Goal: Task Accomplishment & Management: Use online tool/utility

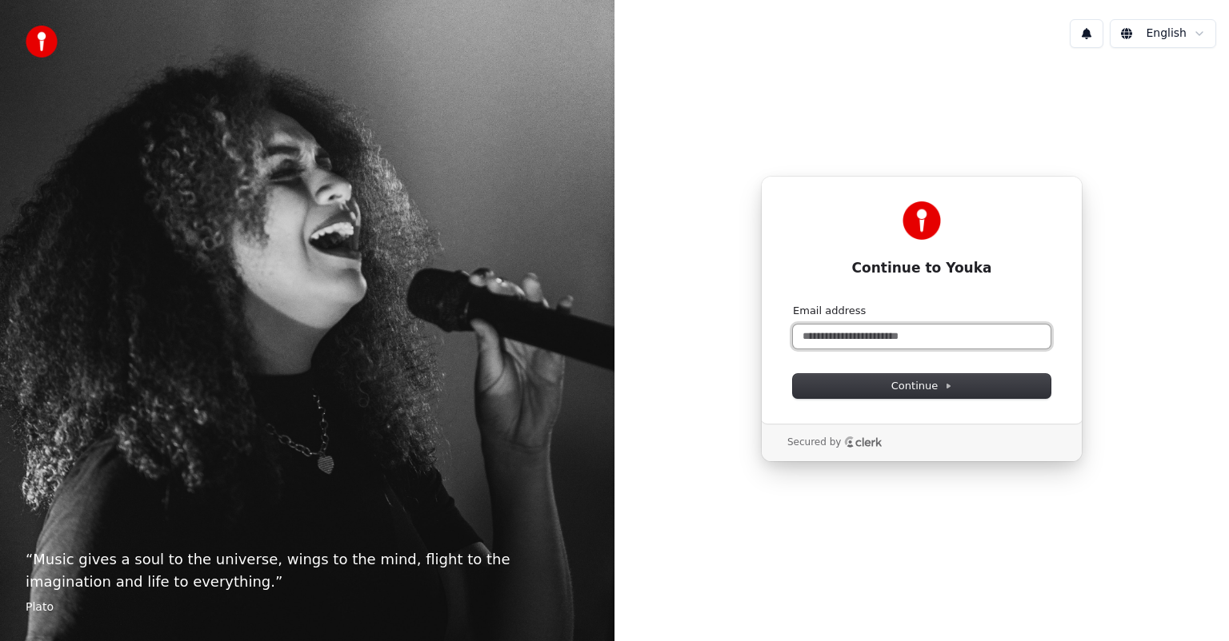
click at [818, 338] on input "Email address" at bounding box center [922, 337] width 258 height 24
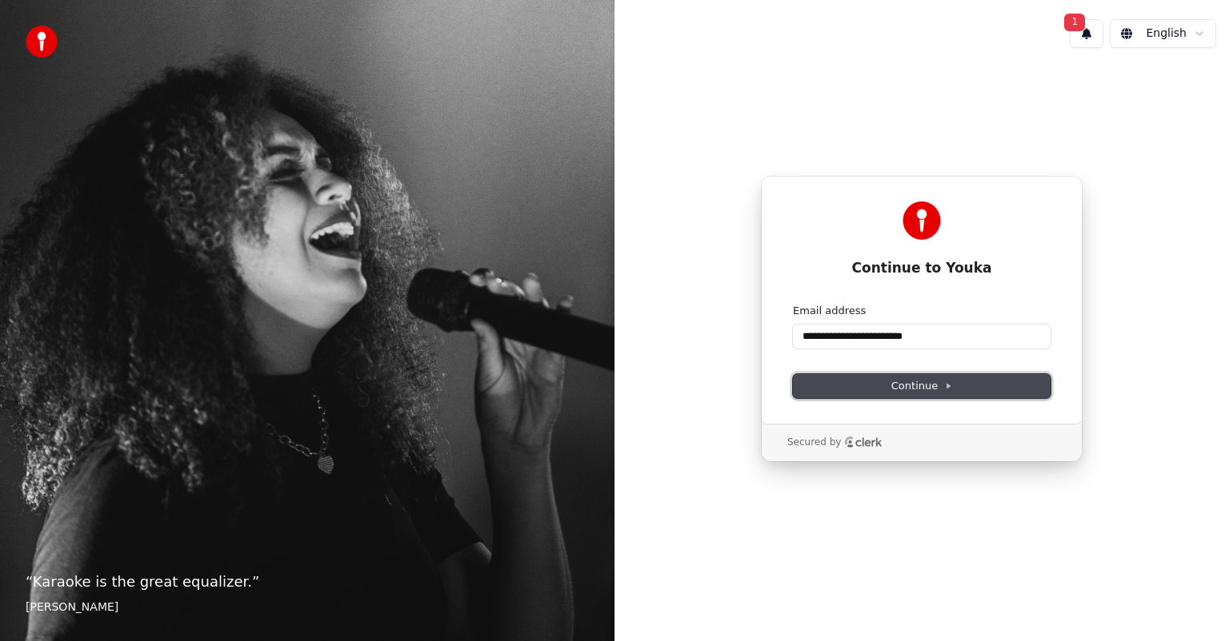
click at [846, 381] on button "Continue" at bounding box center [922, 386] width 258 height 24
type input "**********"
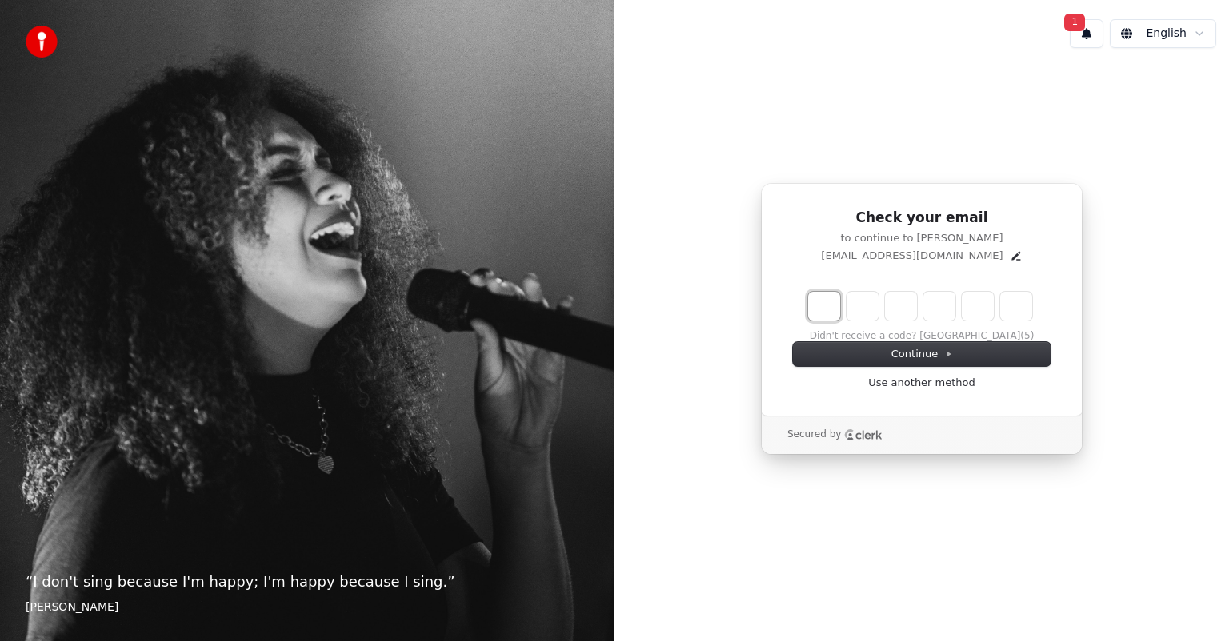
type input "*"
type input "**"
type input "*"
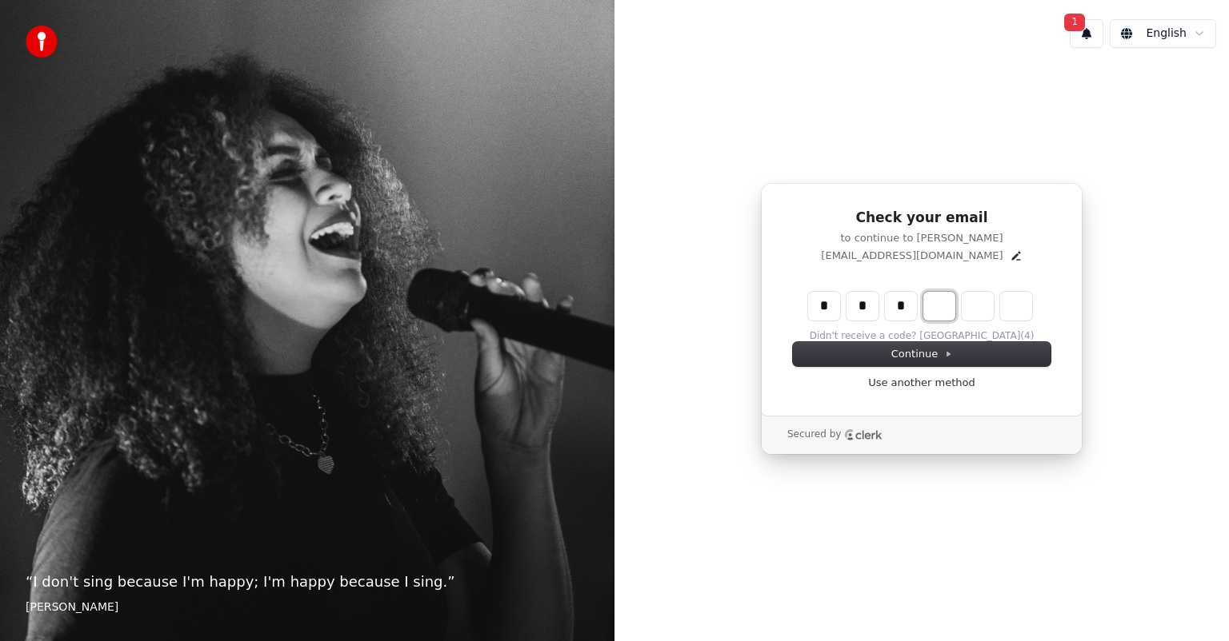
type input "***"
type input "*"
type input "****"
type input "*"
type input "******"
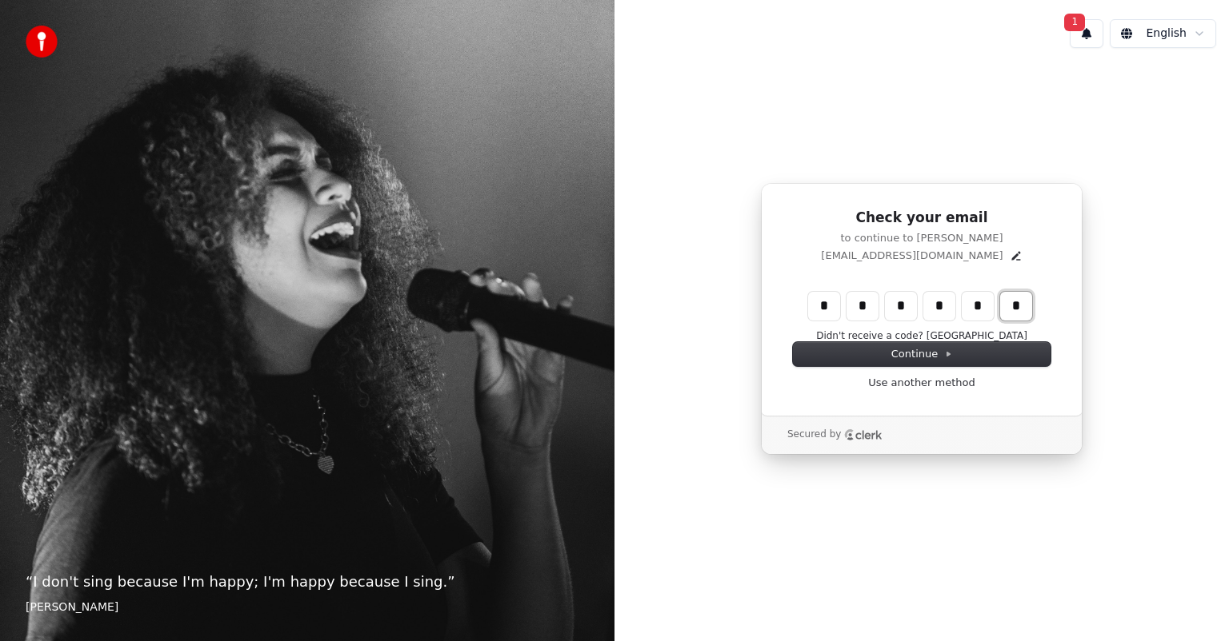
type input "*"
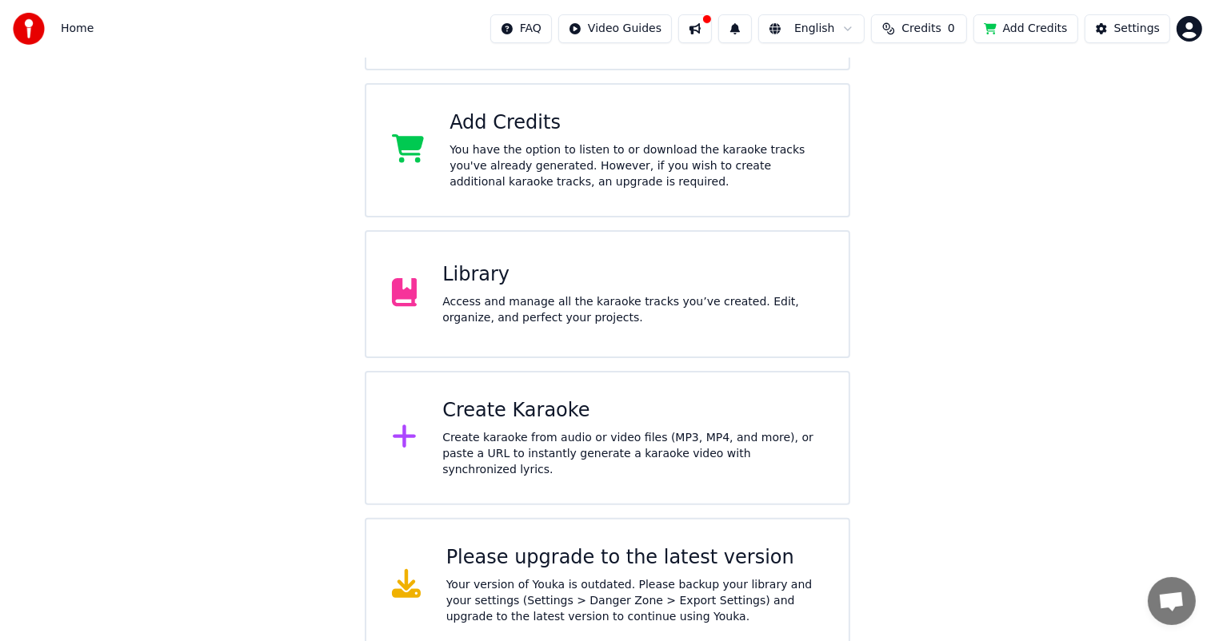
scroll to position [267, 0]
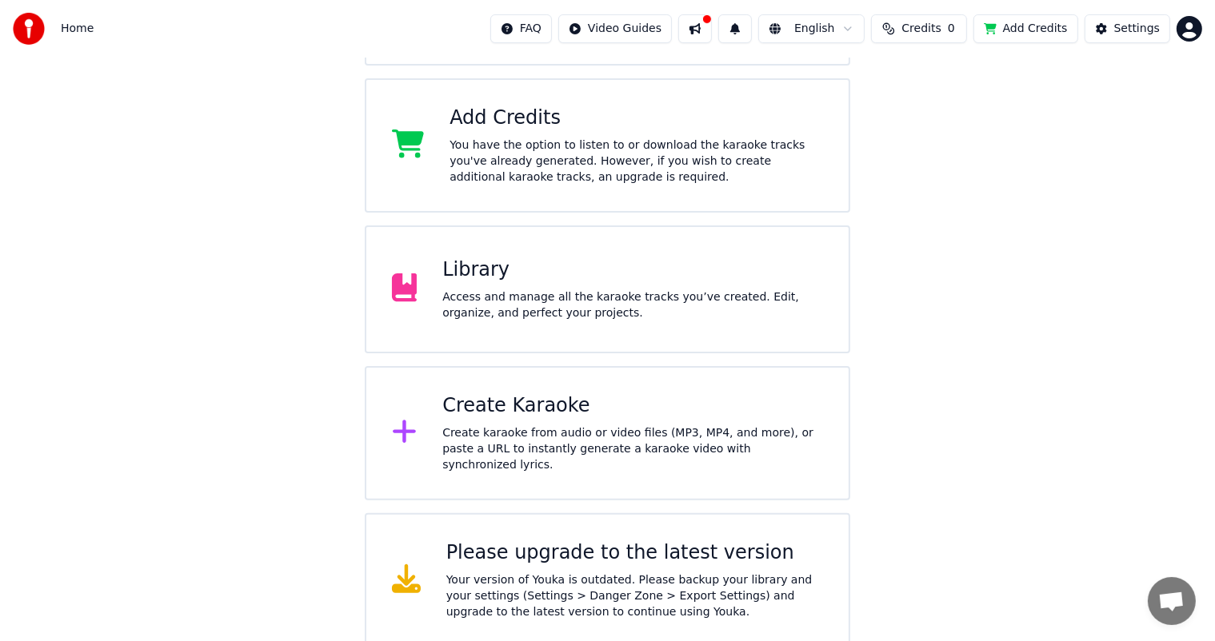
click at [459, 424] on div "Create Karaoke Create karaoke from audio or video files (MP3, MP4, and more), o…" at bounding box center [632, 434] width 381 height 80
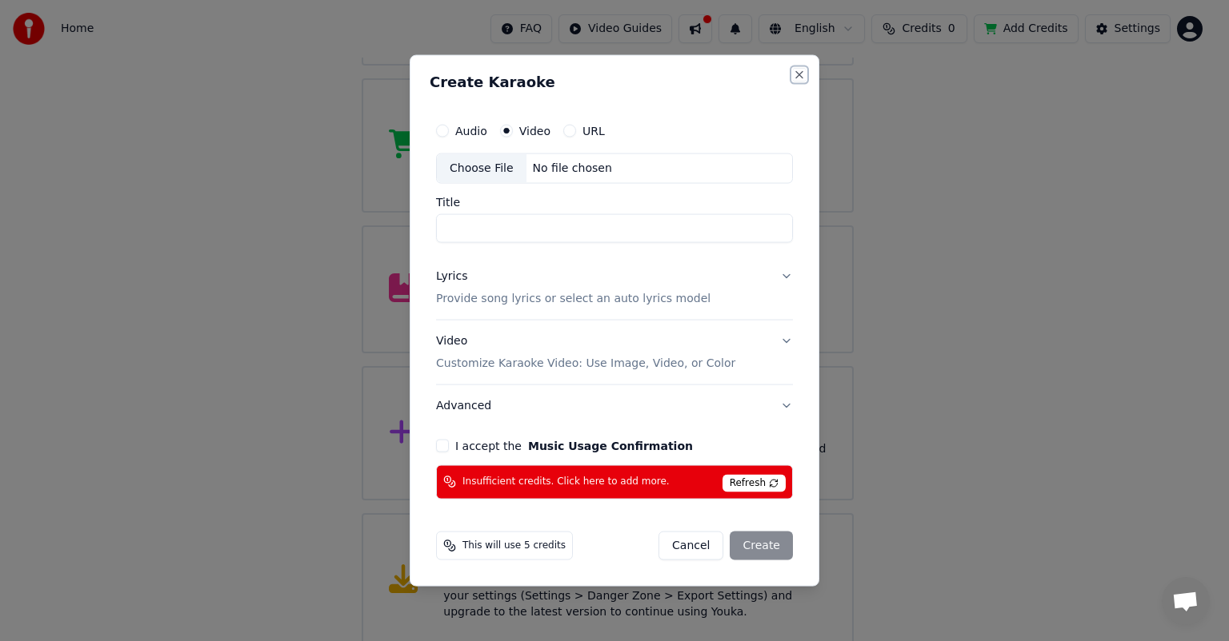
click at [802, 76] on button "Close" at bounding box center [799, 75] width 13 height 13
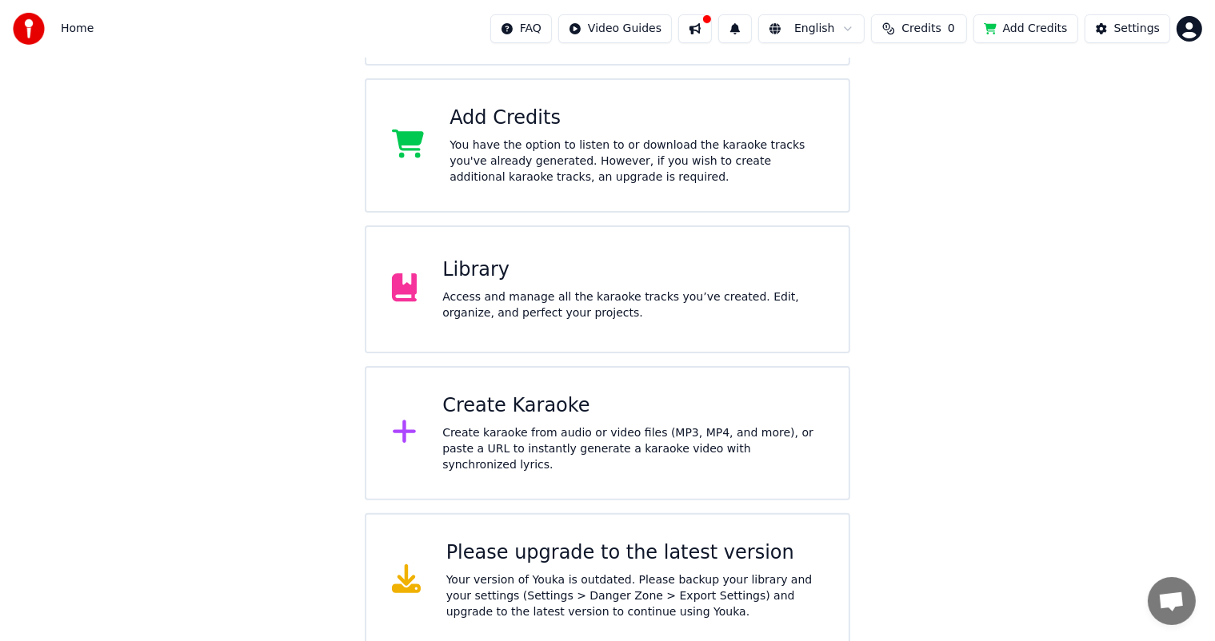
click at [406, 431] on icon at bounding box center [404, 432] width 23 height 23
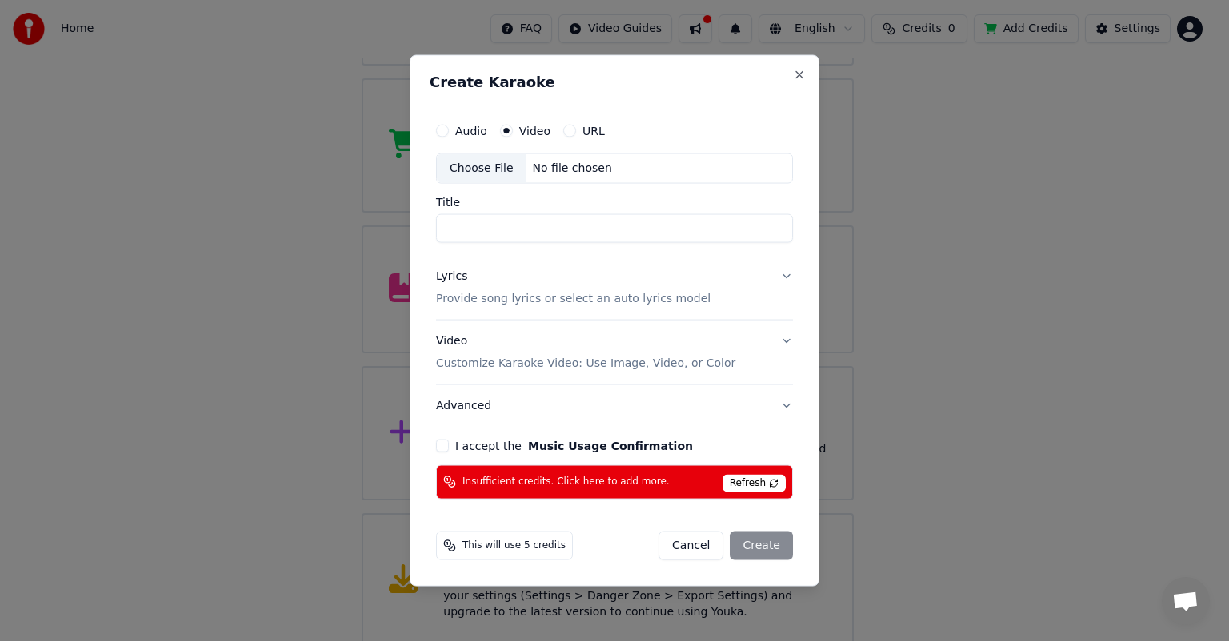
click at [795, 82] on h2 "Create Karaoke" at bounding box center [615, 82] width 370 height 14
click at [796, 76] on button "Close" at bounding box center [799, 75] width 13 height 13
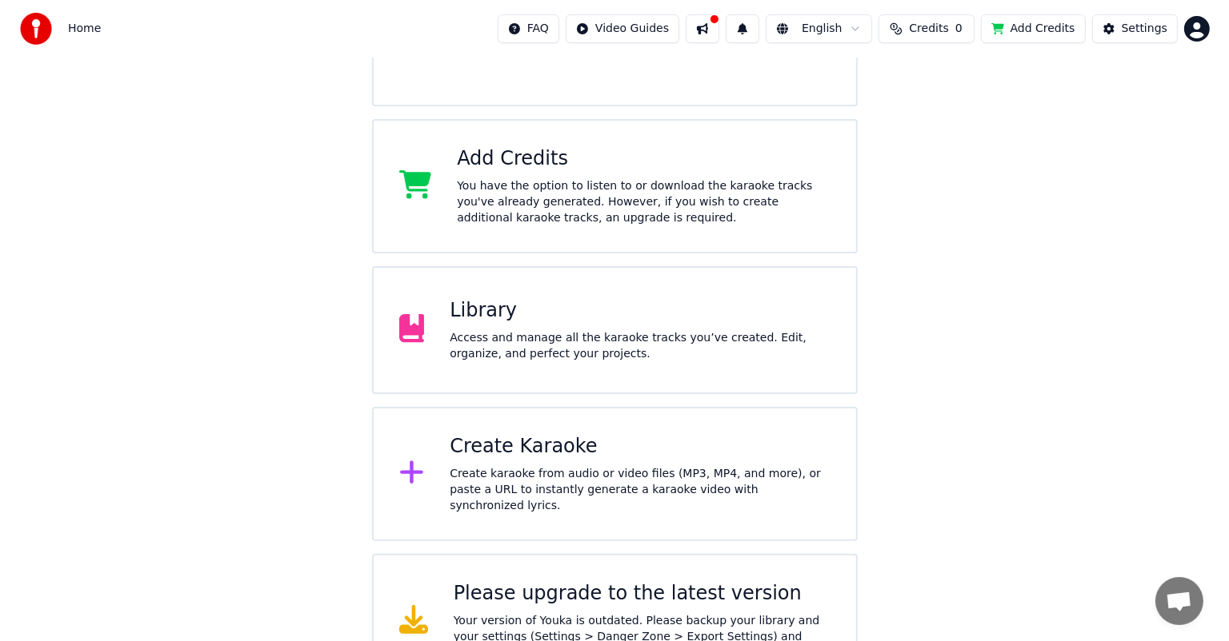
scroll to position [230, 0]
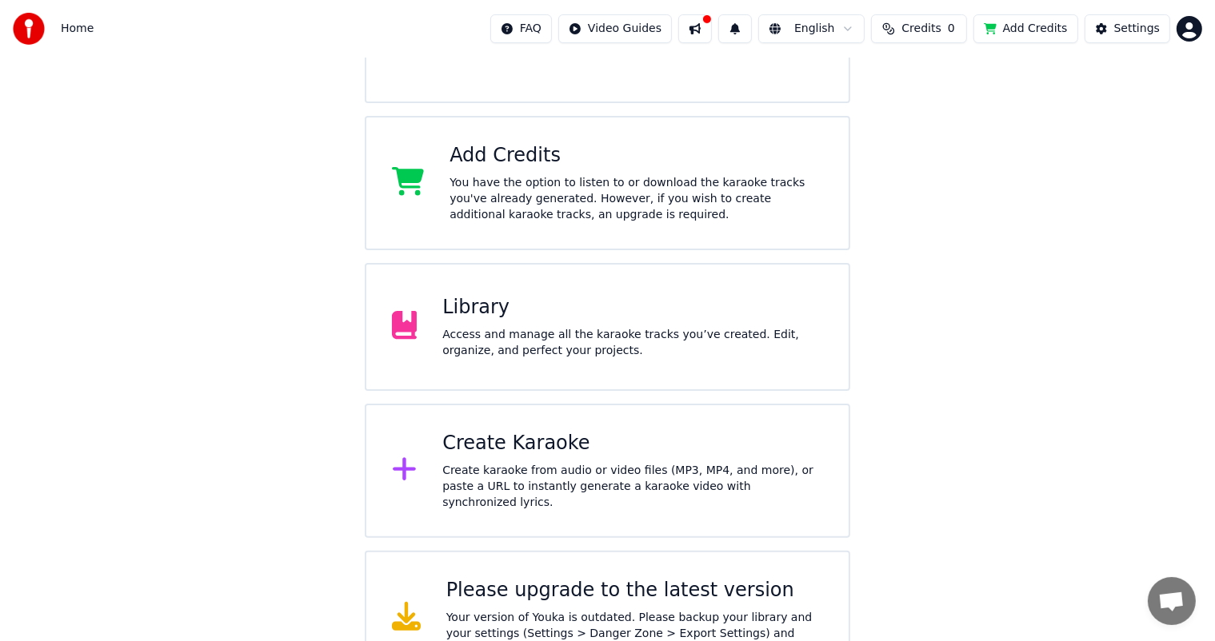
click at [597, 456] on div "Create Karaoke" at bounding box center [632, 444] width 381 height 26
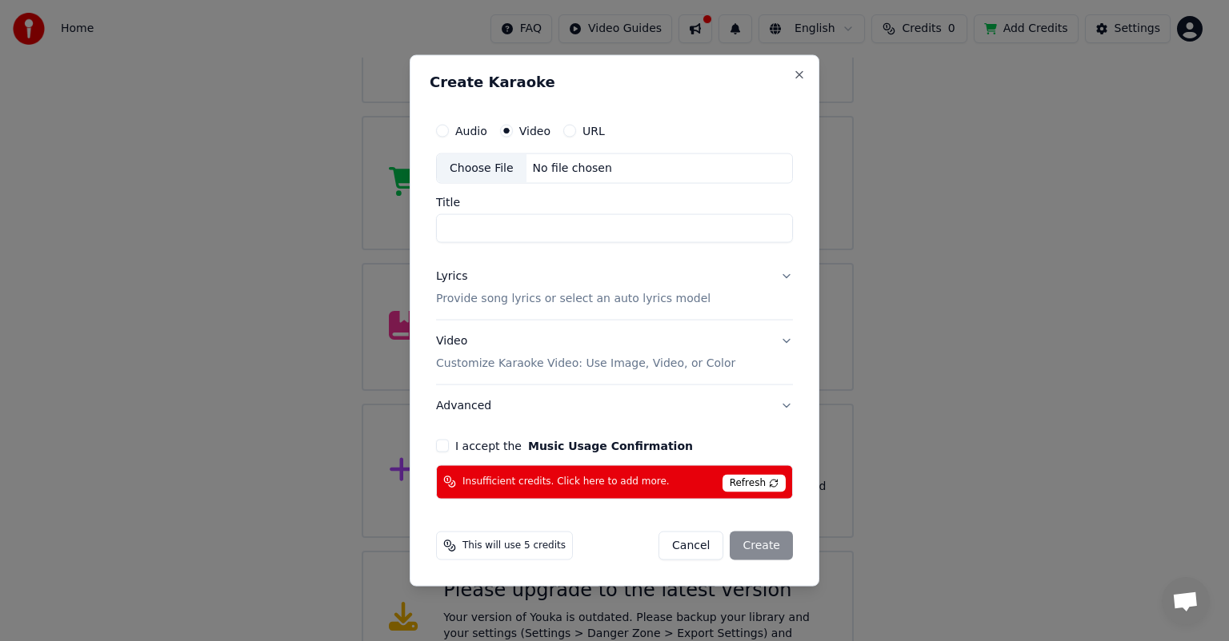
click at [499, 170] on div "Choose File" at bounding box center [482, 168] width 90 height 29
click at [563, 128] on button "URL" at bounding box center [569, 131] width 13 height 13
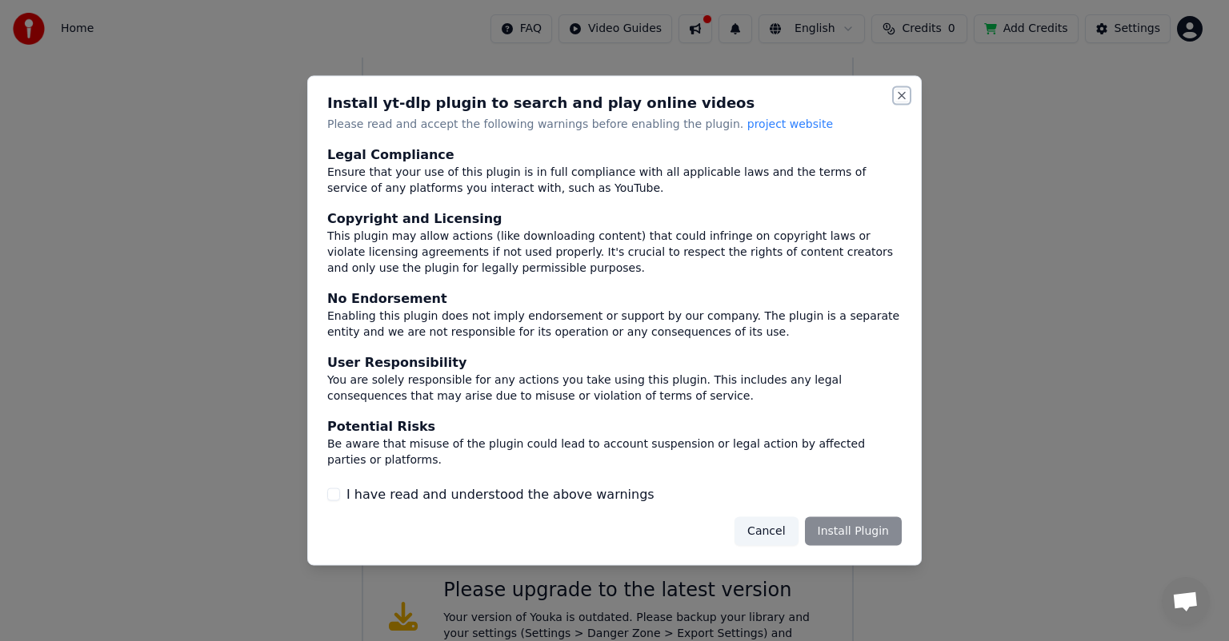
click at [902, 93] on button "Close" at bounding box center [901, 96] width 13 height 13
click at [899, 94] on button "Close" at bounding box center [901, 96] width 13 height 13
click at [781, 528] on button "Cancel" at bounding box center [765, 531] width 63 height 29
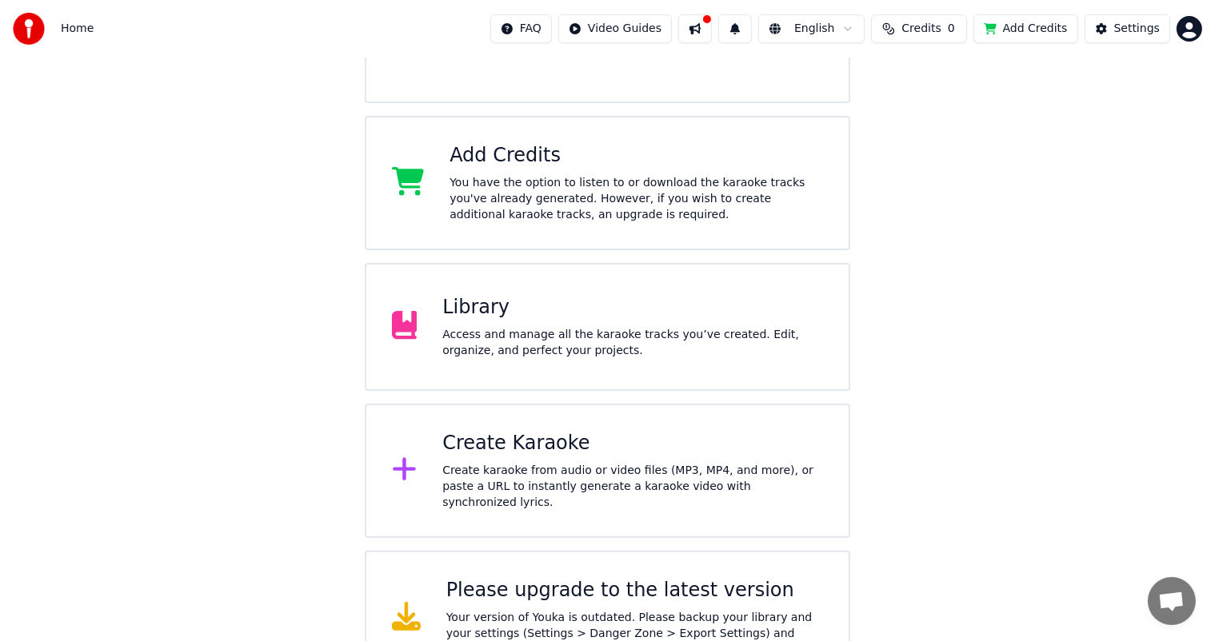
click at [423, 458] on div at bounding box center [411, 471] width 38 height 32
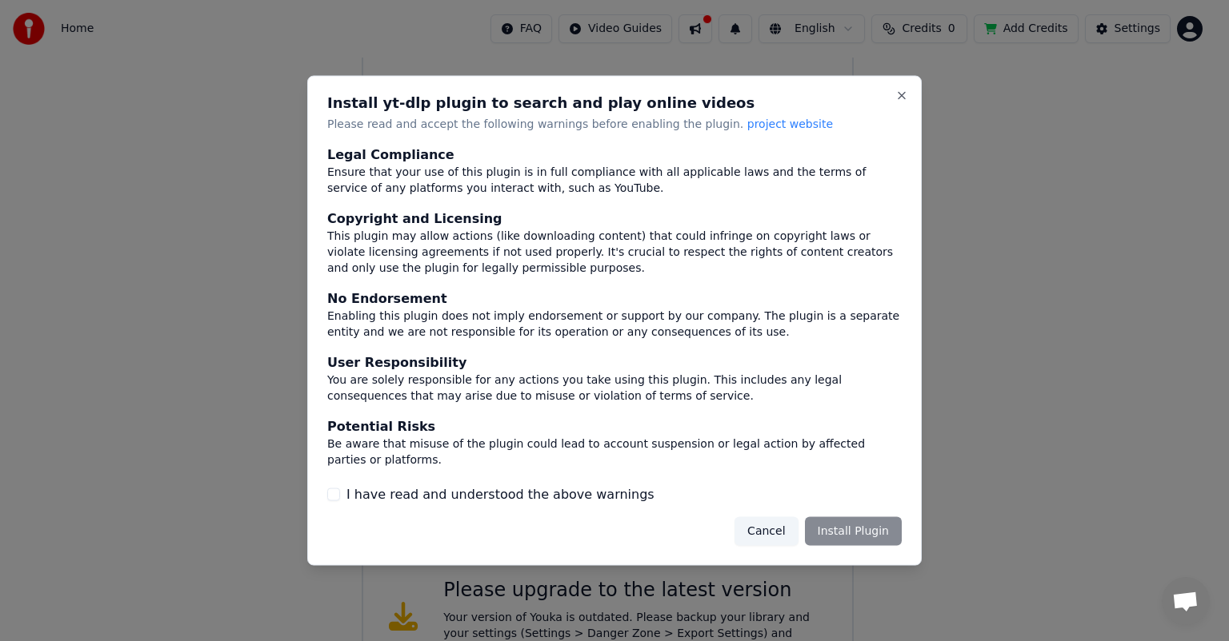
click at [787, 532] on button "Cancel" at bounding box center [765, 531] width 63 height 29
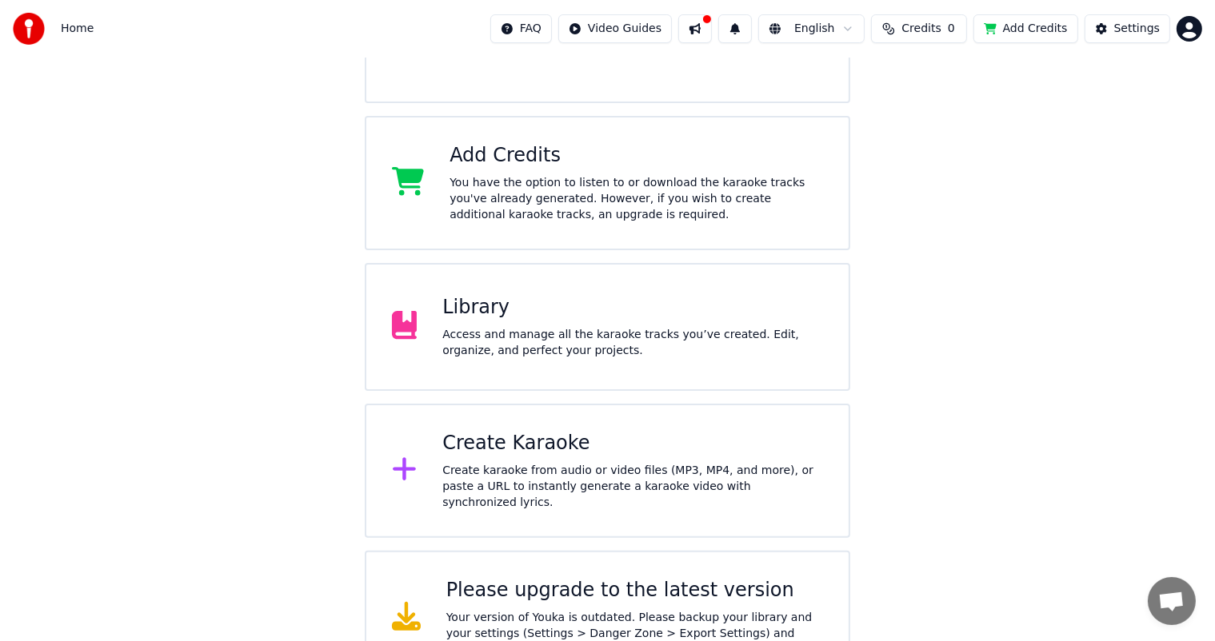
click at [564, 475] on div "Create karaoke from audio or video files (MP3, MP4, and more), or paste a URL t…" at bounding box center [632, 487] width 381 height 48
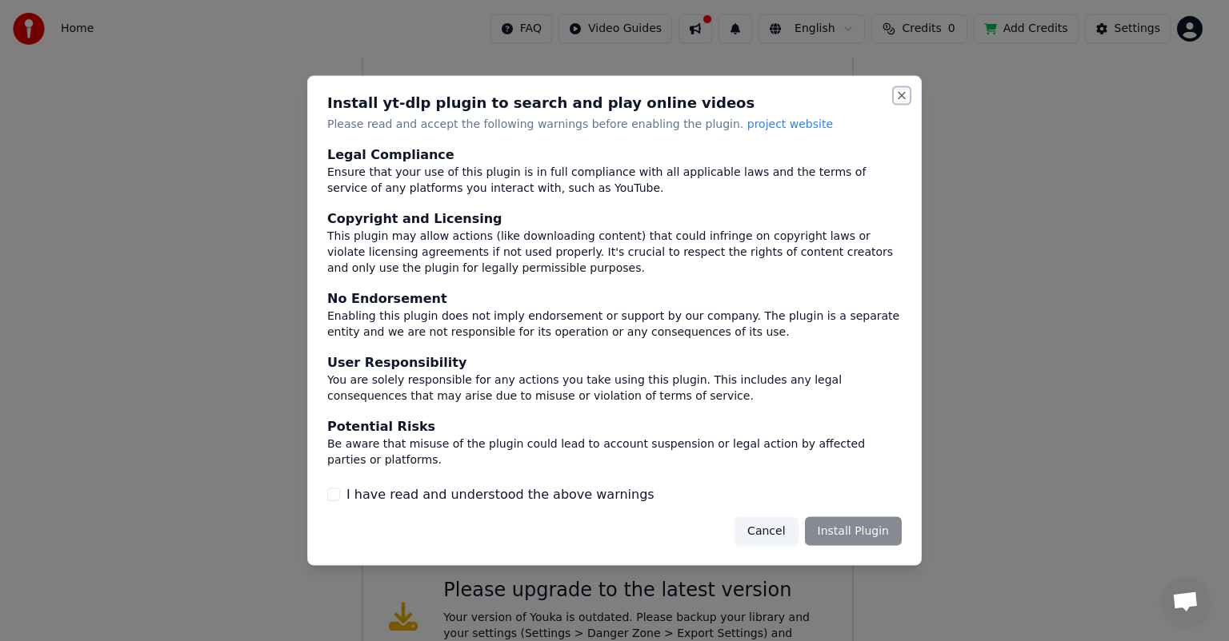
click at [902, 98] on button "Close" at bounding box center [901, 96] width 13 height 13
click at [900, 98] on button "Close" at bounding box center [901, 96] width 13 height 13
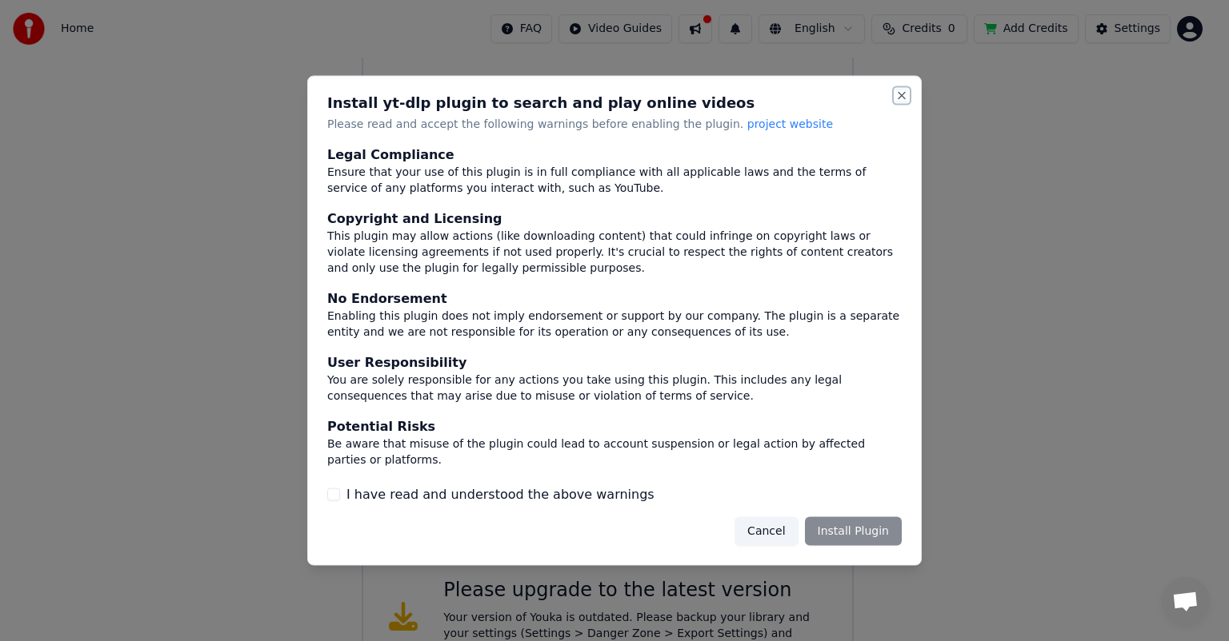
click at [900, 98] on button "Close" at bounding box center [901, 96] width 13 height 13
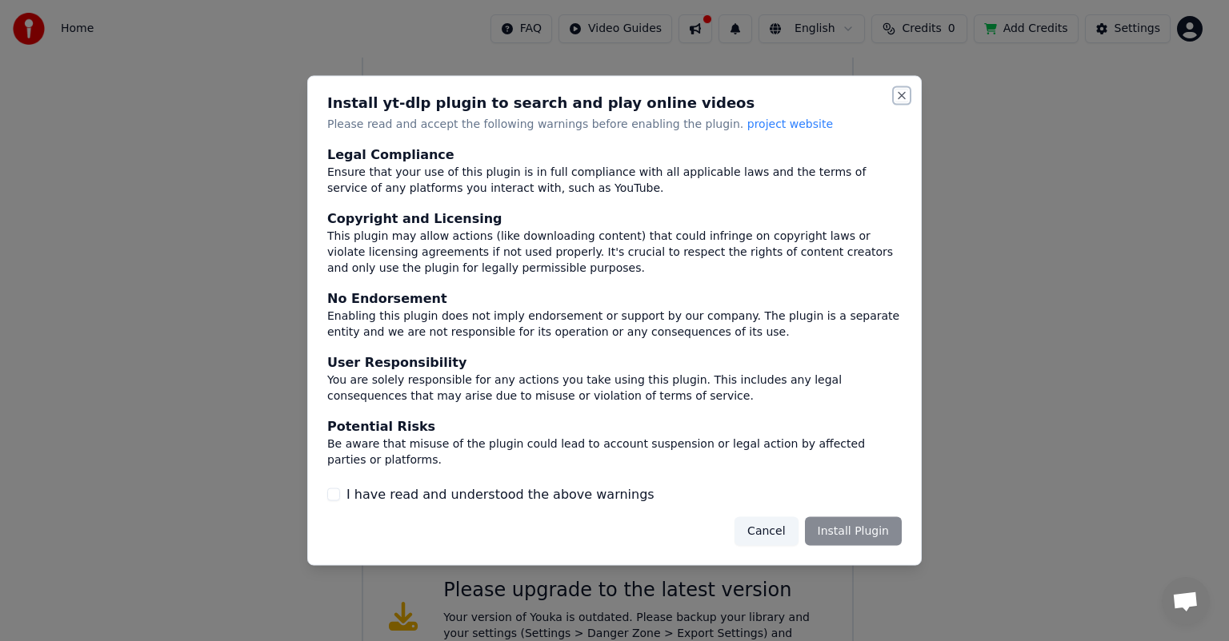
click at [900, 98] on button "Close" at bounding box center [901, 96] width 13 height 13
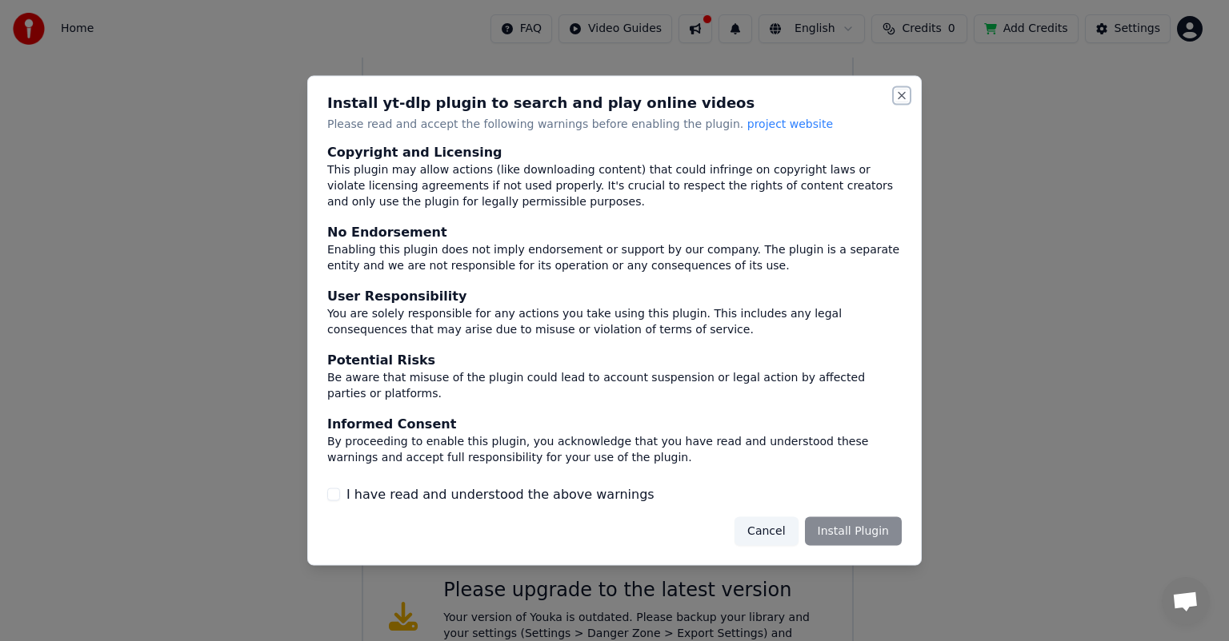
click at [899, 99] on button "Close" at bounding box center [901, 96] width 13 height 13
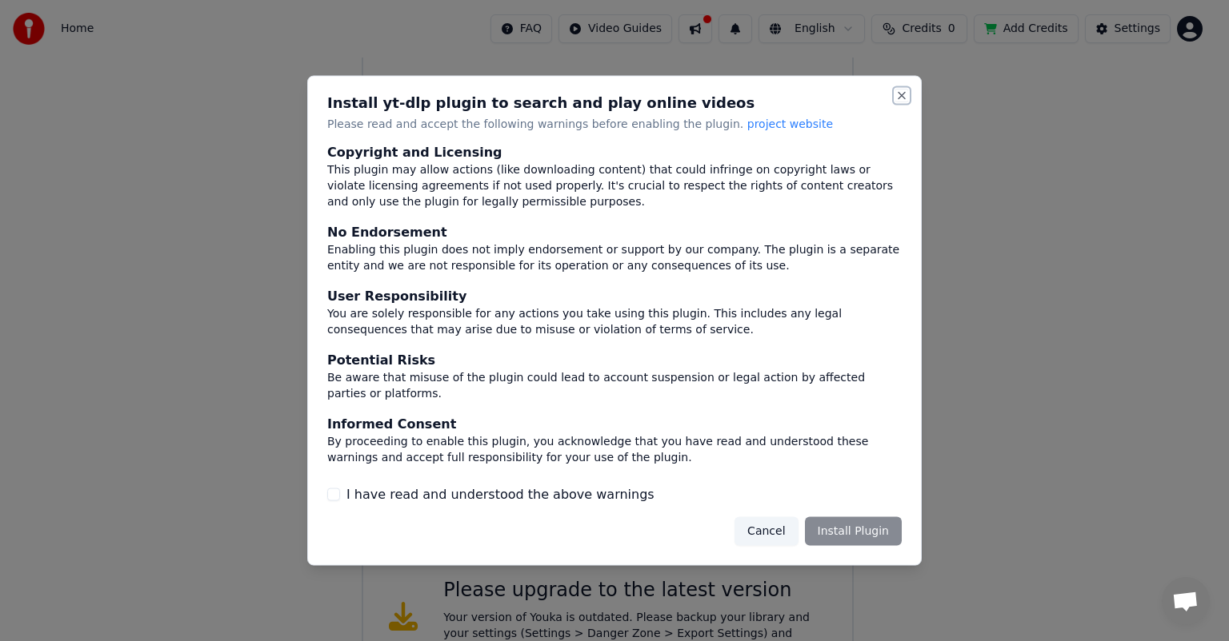
click at [899, 99] on button "Close" at bounding box center [901, 96] width 13 height 13
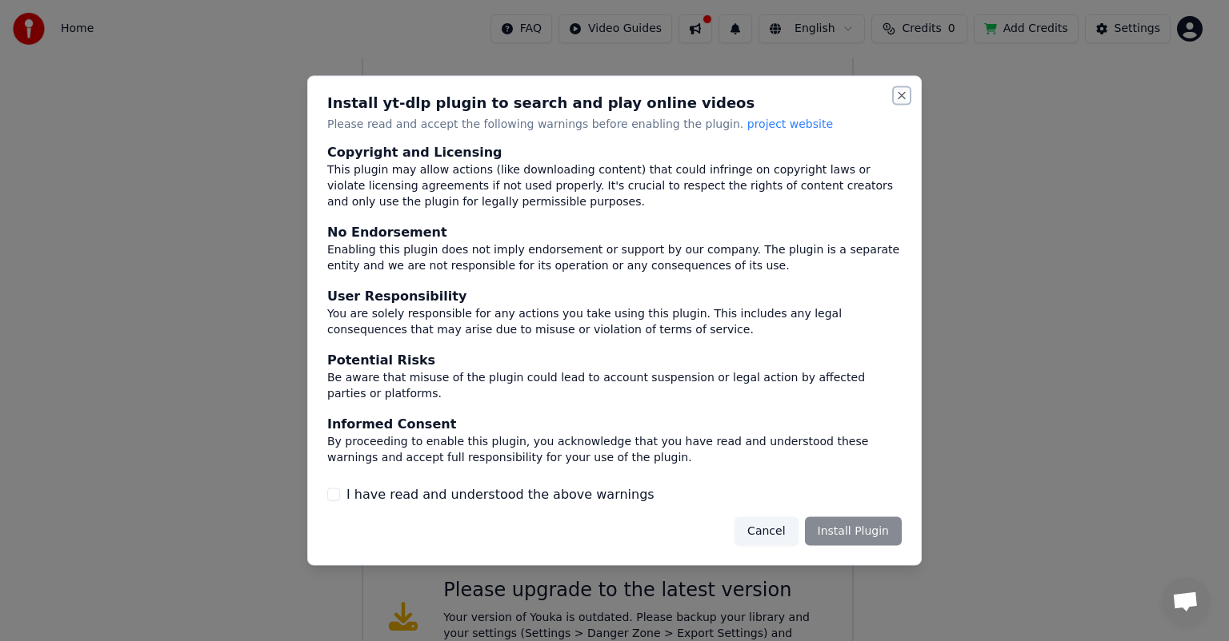
click at [899, 99] on button "Close" at bounding box center [901, 96] width 13 height 13
